Goal: Check status: Check status

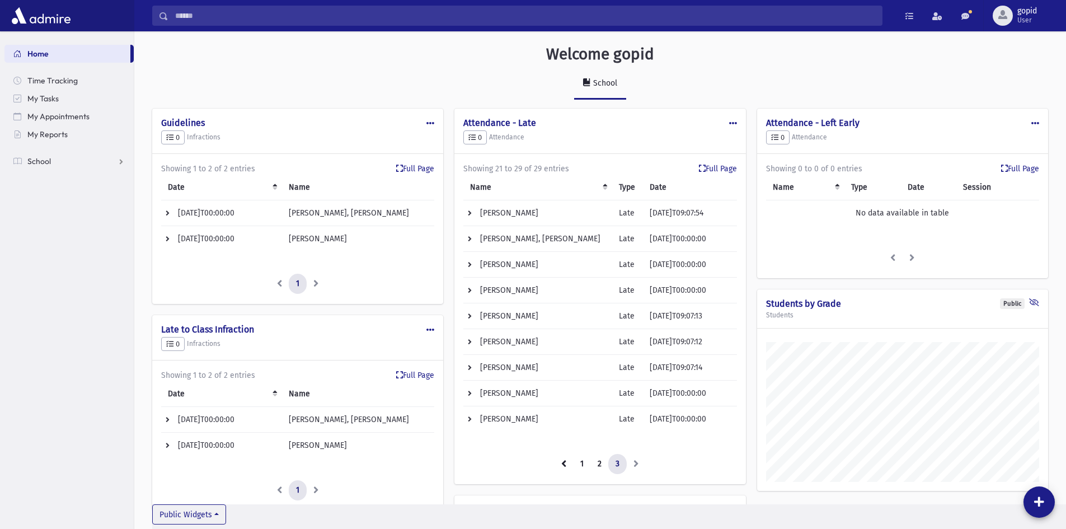
scroll to position [770, 932]
click at [899, 232] on div "Name Type Date Session No data available in table Loading..." at bounding box center [902, 205] width 273 height 60
drag, startPoint x: 914, startPoint y: 213, endPoint x: 939, endPoint y: 205, distance: 25.8
click at [915, 213] on td "No data available in table" at bounding box center [902, 213] width 273 height 26
drag, startPoint x: 867, startPoint y: 148, endPoint x: 896, endPoint y: 137, distance: 31.0
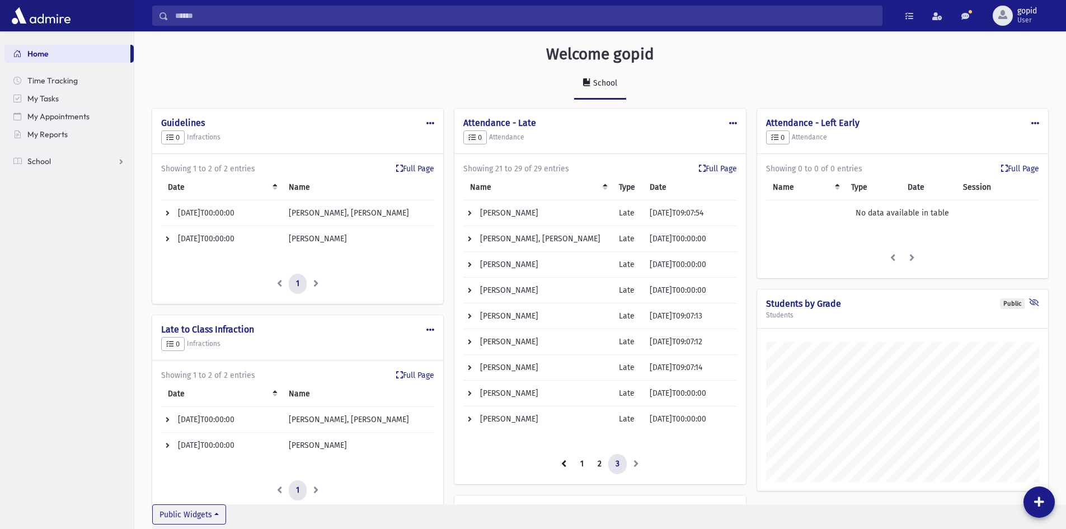
click at [867, 147] on div "Public Edit Delete Make Public Attendance - Left Early 0 Attendance" at bounding box center [902, 132] width 291 height 46
click at [1021, 168] on link "Full Page" at bounding box center [1020, 169] width 38 height 12
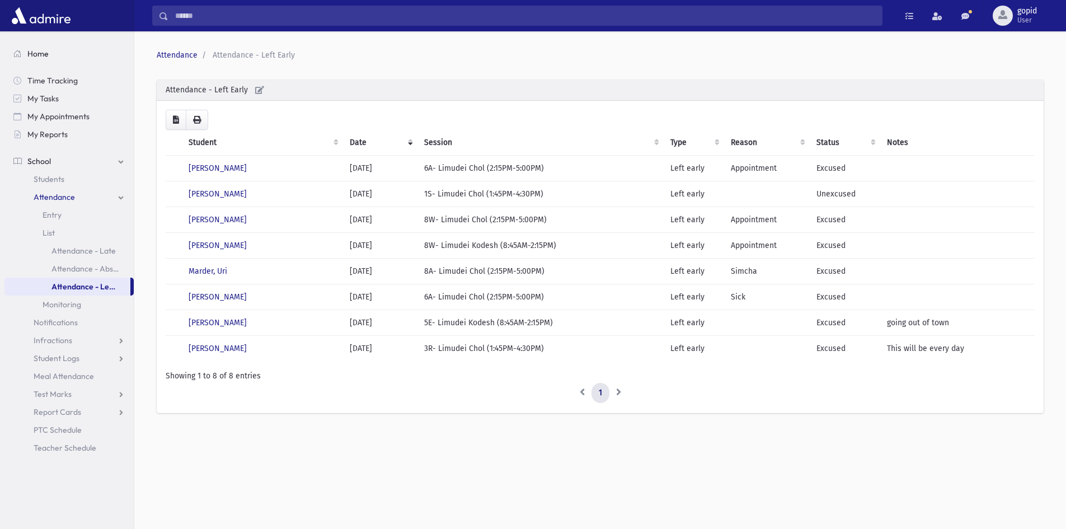
click at [35, 56] on span "Home" at bounding box center [37, 54] width 21 height 10
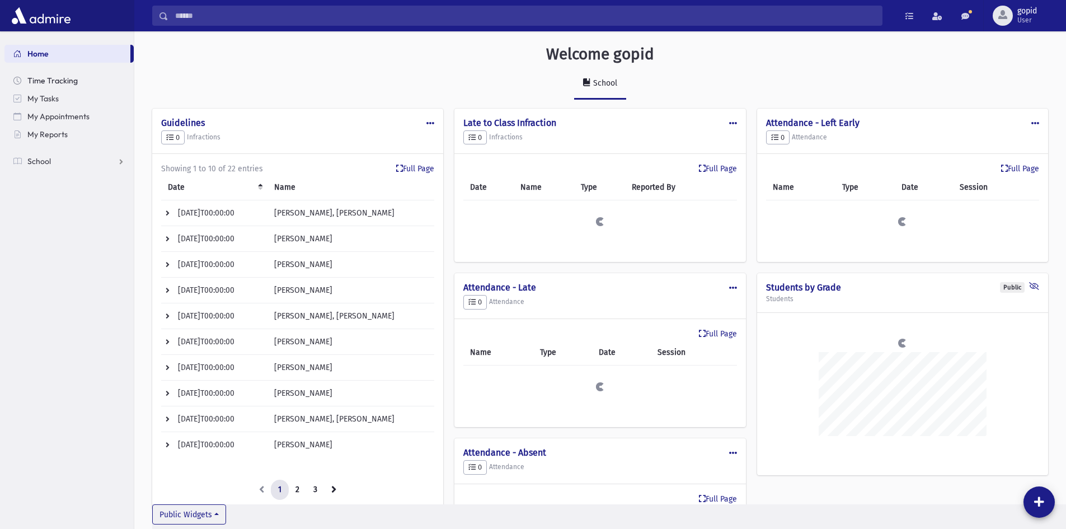
click at [53, 77] on span "Time Tracking" at bounding box center [52, 81] width 50 height 10
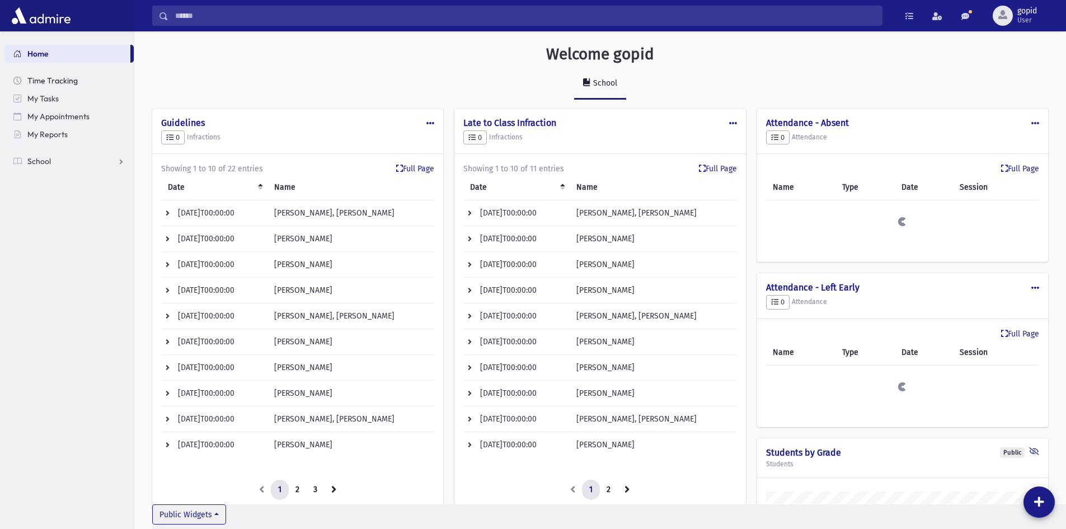
scroll to position [950, 932]
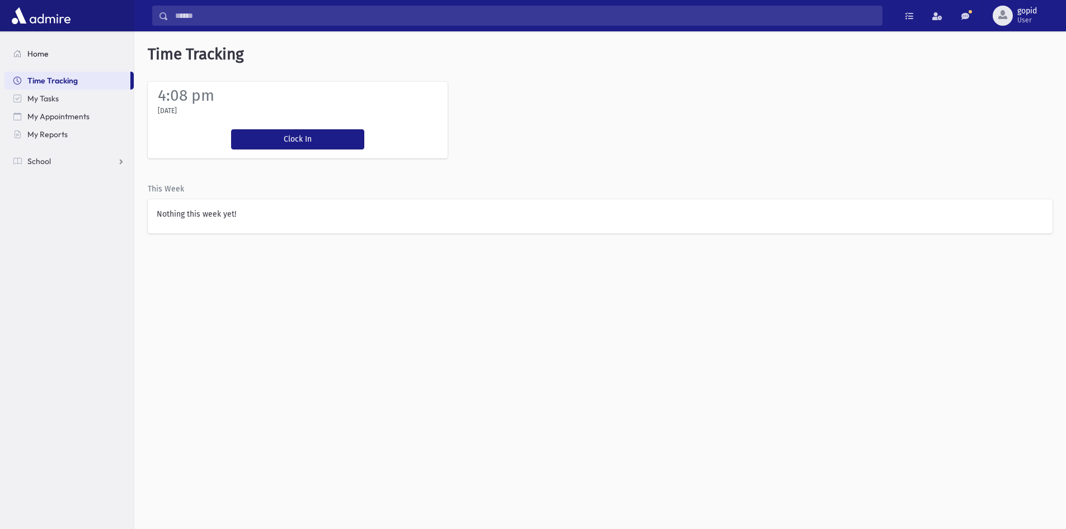
click at [47, 55] on span "Home" at bounding box center [37, 54] width 21 height 10
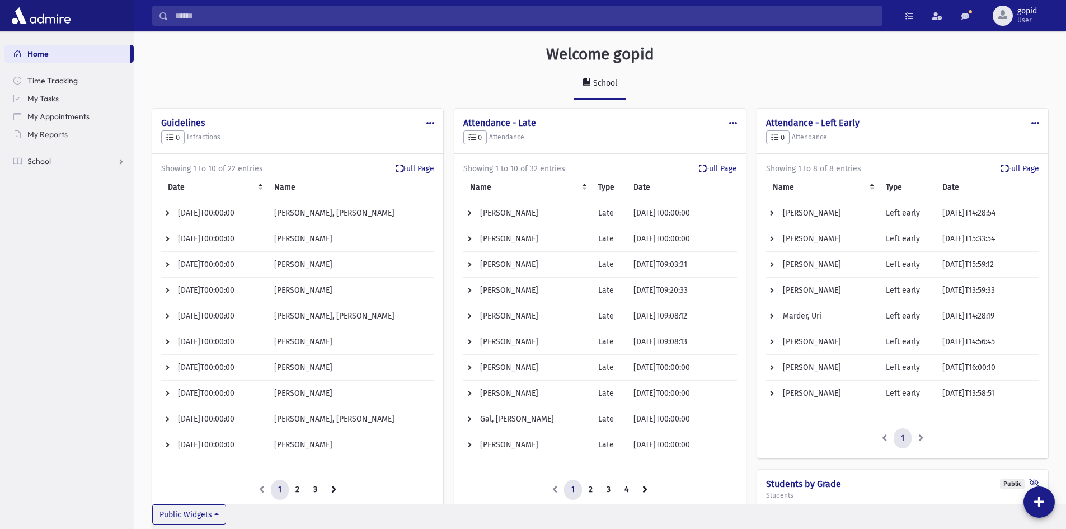
scroll to position [950, 932]
click at [298, 215] on td "[PERSON_NAME], [PERSON_NAME]" at bounding box center [351, 213] width 167 height 26
click at [230, 216] on td "[DATE]T00:00:00" at bounding box center [214, 213] width 106 height 26
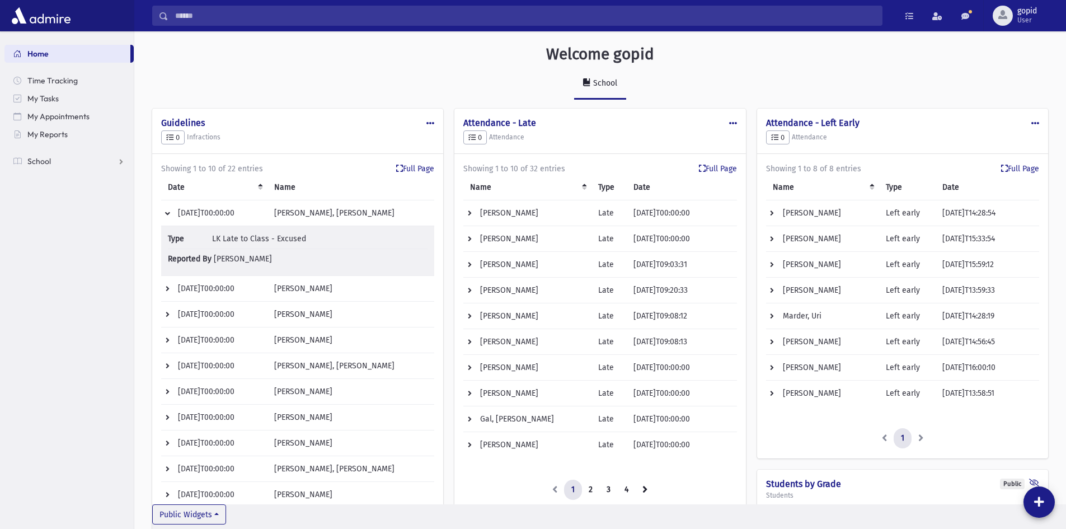
click at [232, 212] on td "[DATE]T00:00:00" at bounding box center [214, 213] width 106 height 26
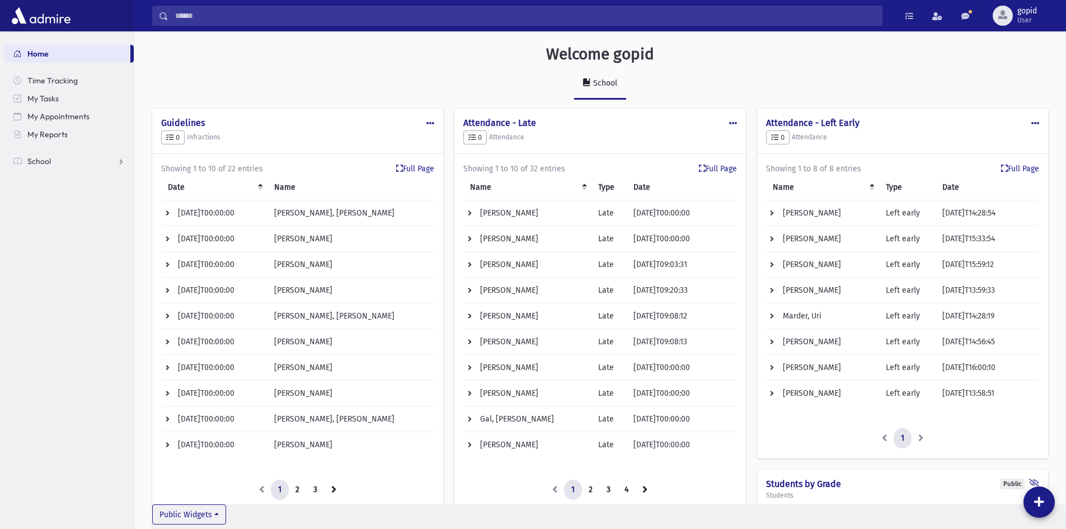
scroll to position [558840, 558857]
click at [333, 486] on icon at bounding box center [333, 489] width 5 height 8
click at [319, 488] on link "3" at bounding box center [315, 489] width 18 height 20
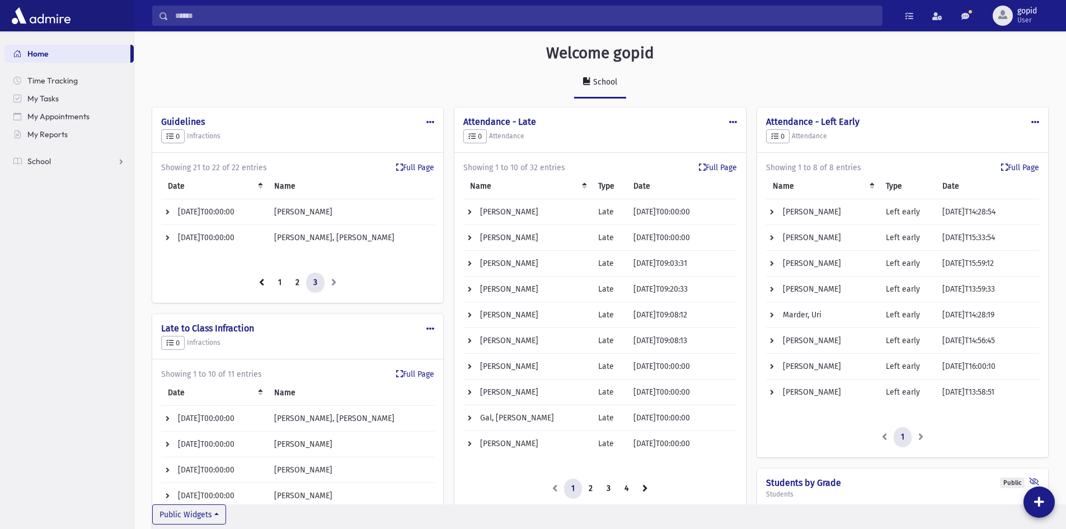
click at [236, 213] on td "[DATE]T00:00:00" at bounding box center [214, 212] width 106 height 26
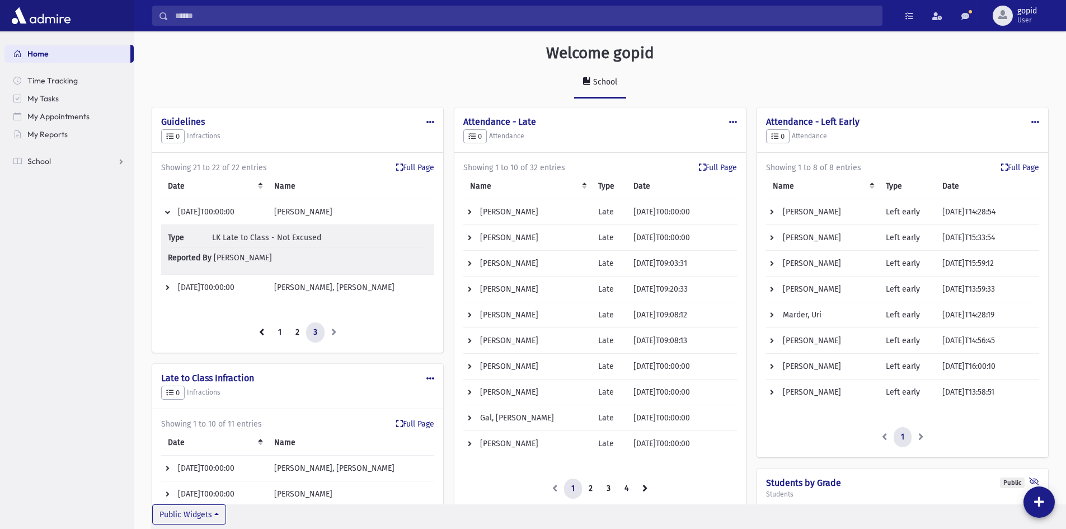
click at [236, 213] on td "[DATE]T00:00:00" at bounding box center [214, 212] width 106 height 26
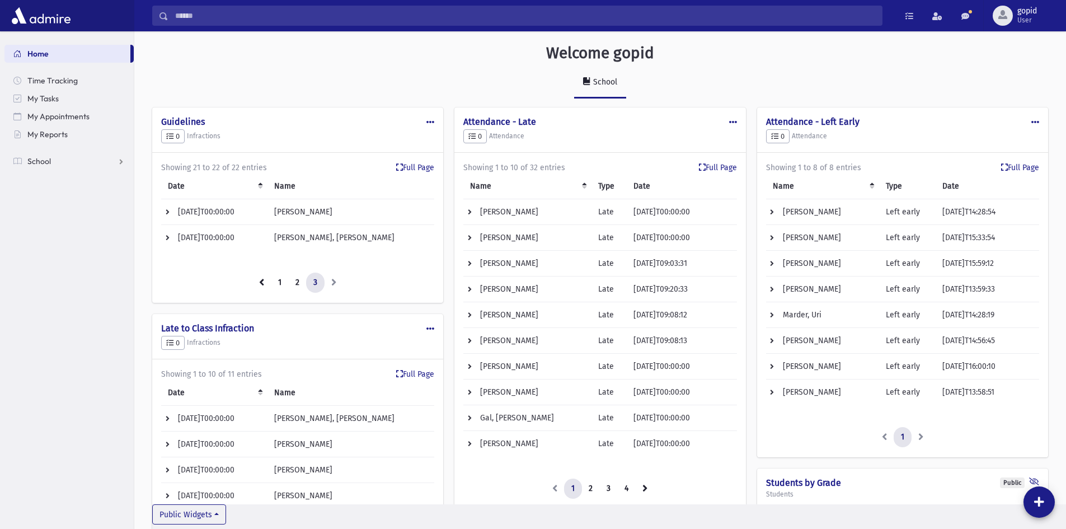
click at [239, 235] on td "[DATE]T00:00:00" at bounding box center [214, 238] width 106 height 26
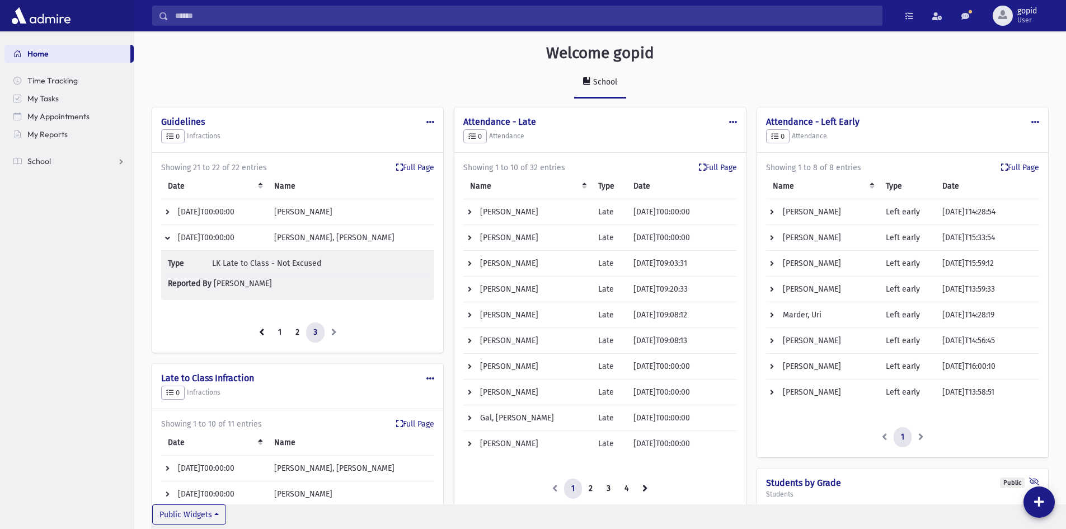
click at [239, 235] on td "[DATE]T00:00:00" at bounding box center [214, 238] width 106 height 26
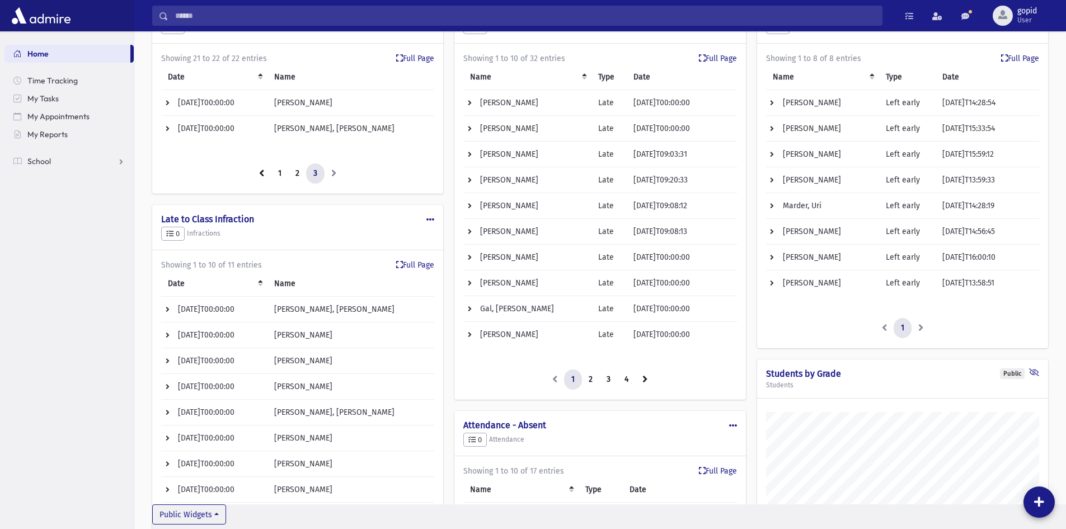
scroll to position [169, 0]
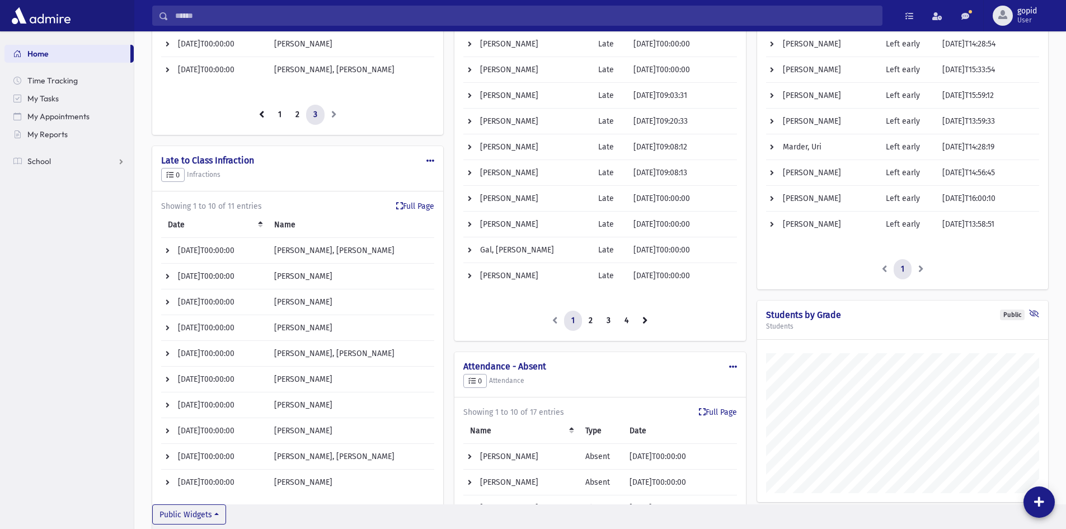
click at [527, 456] on td "[PERSON_NAME]" at bounding box center [521, 457] width 115 height 26
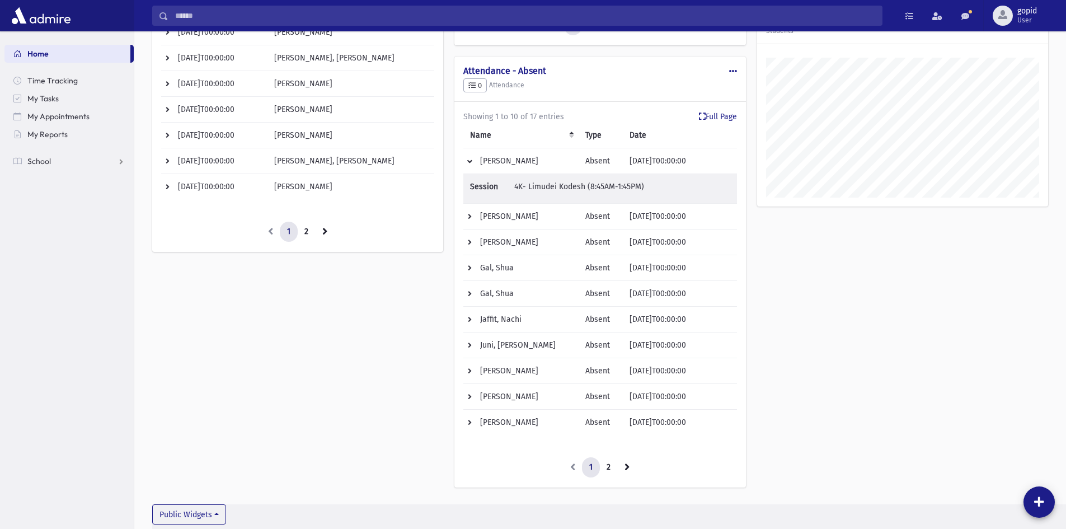
scroll to position [482, 0]
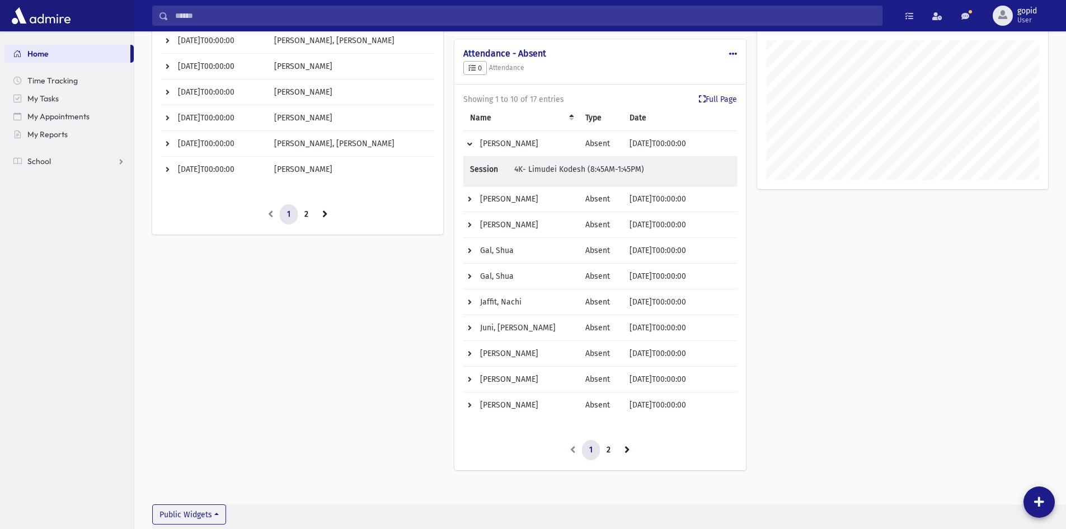
click at [507, 141] on td "[PERSON_NAME]" at bounding box center [521, 144] width 115 height 26
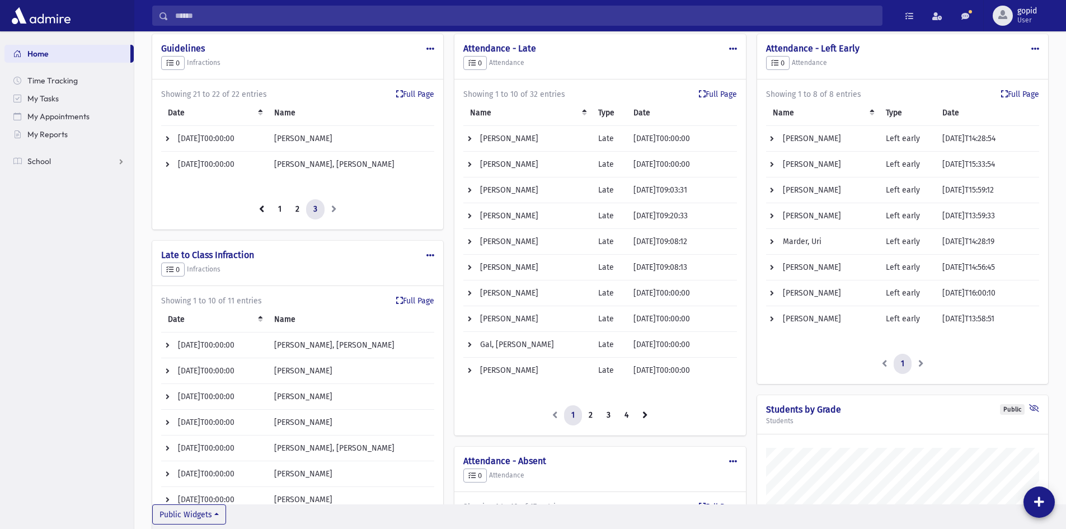
scroll to position [0, 0]
